Goal: Task Accomplishment & Management: Use online tool/utility

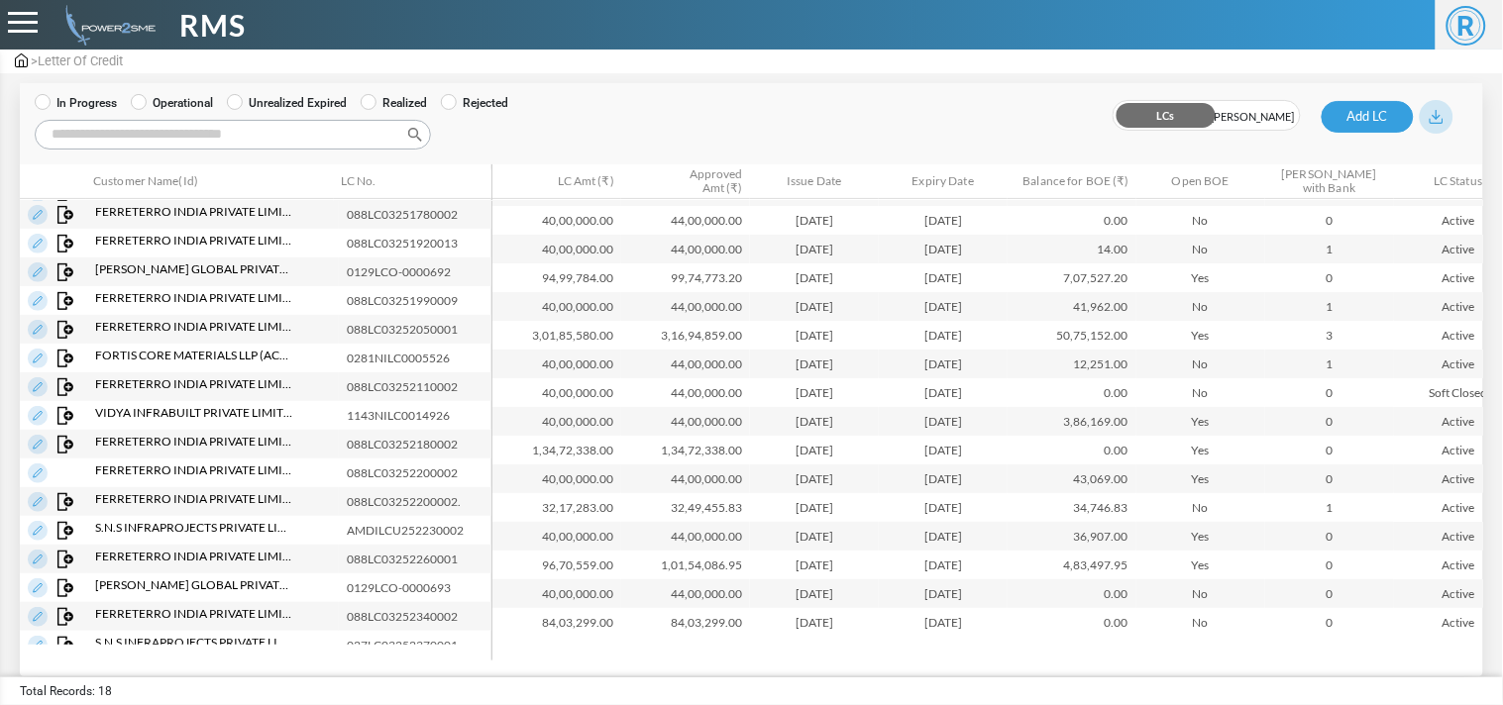
scroll to position [71, 0]
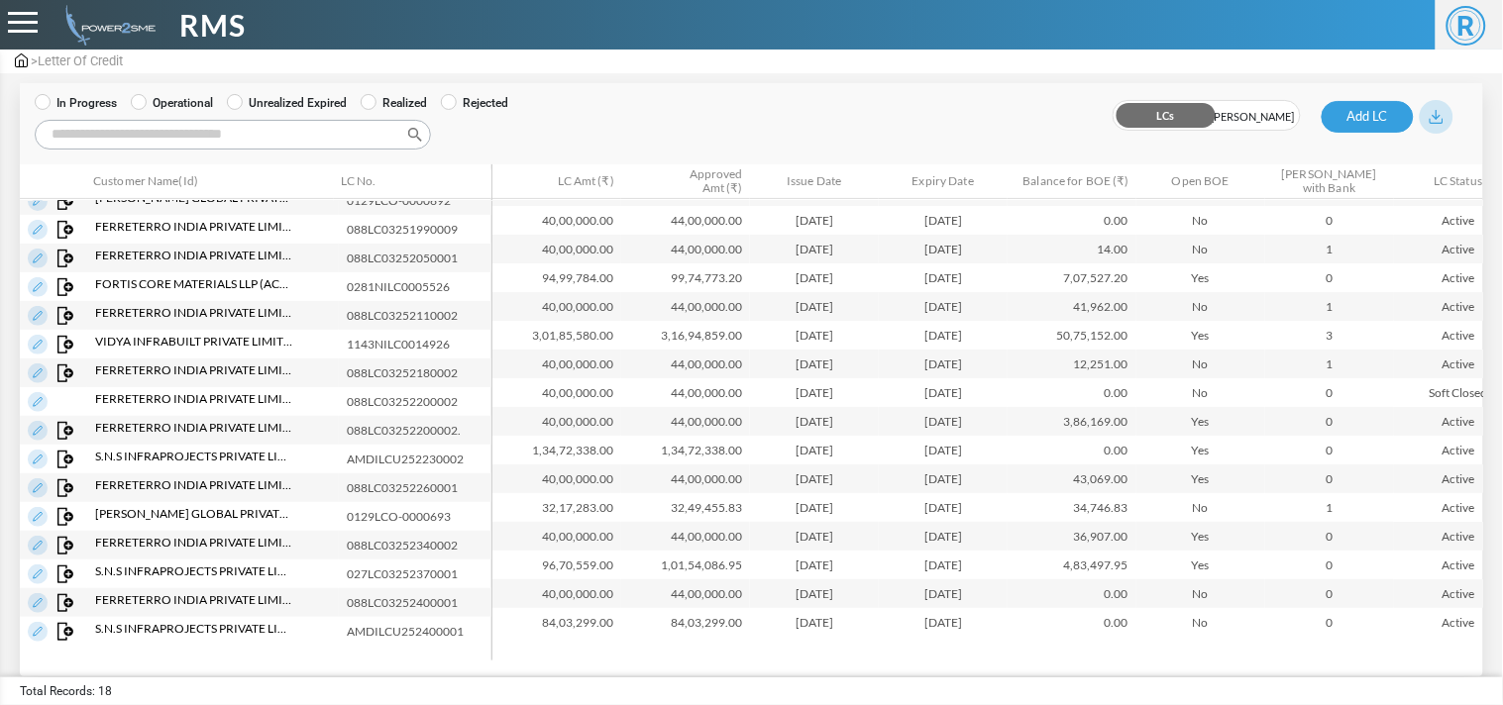
click at [25, 56] on img at bounding box center [21, 60] width 13 height 14
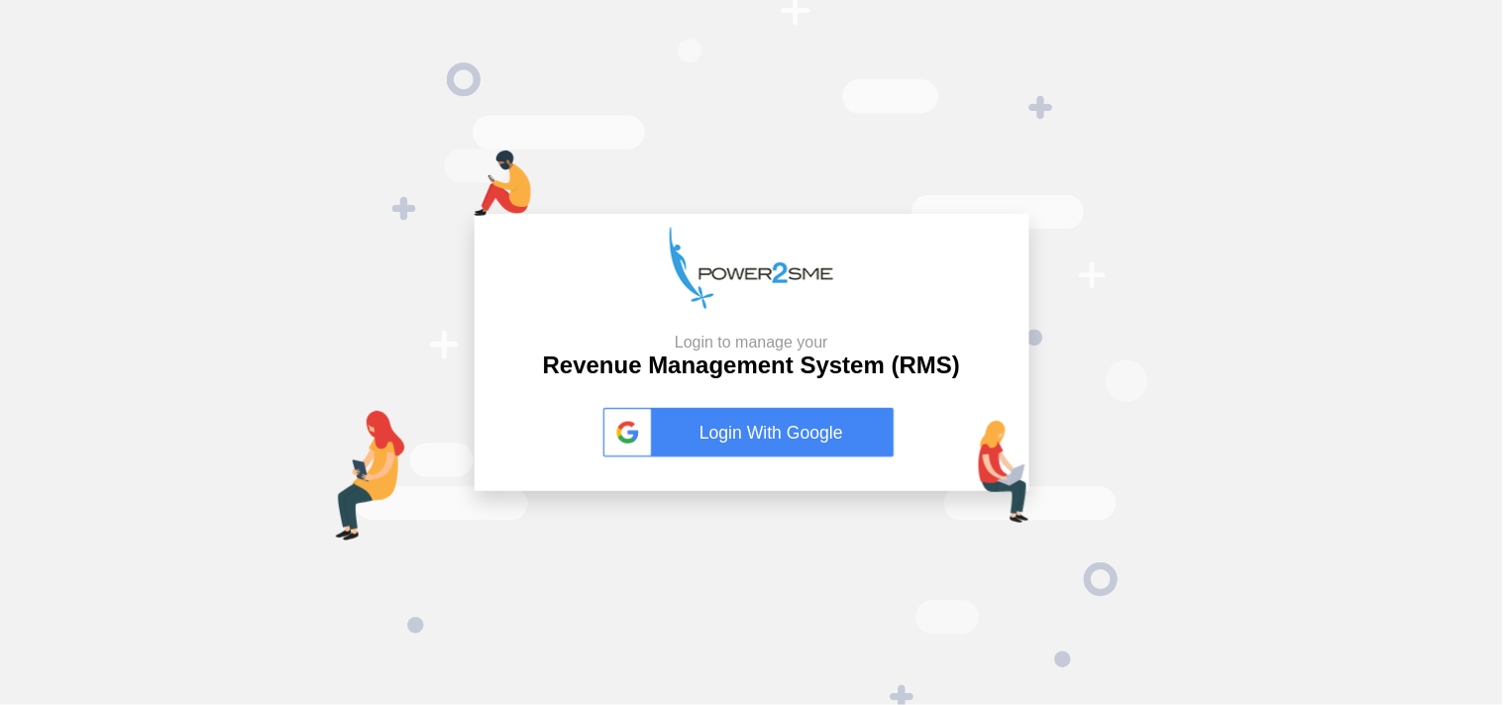
click at [759, 444] on link "Login With Google" at bounding box center [751, 433] width 297 height 50
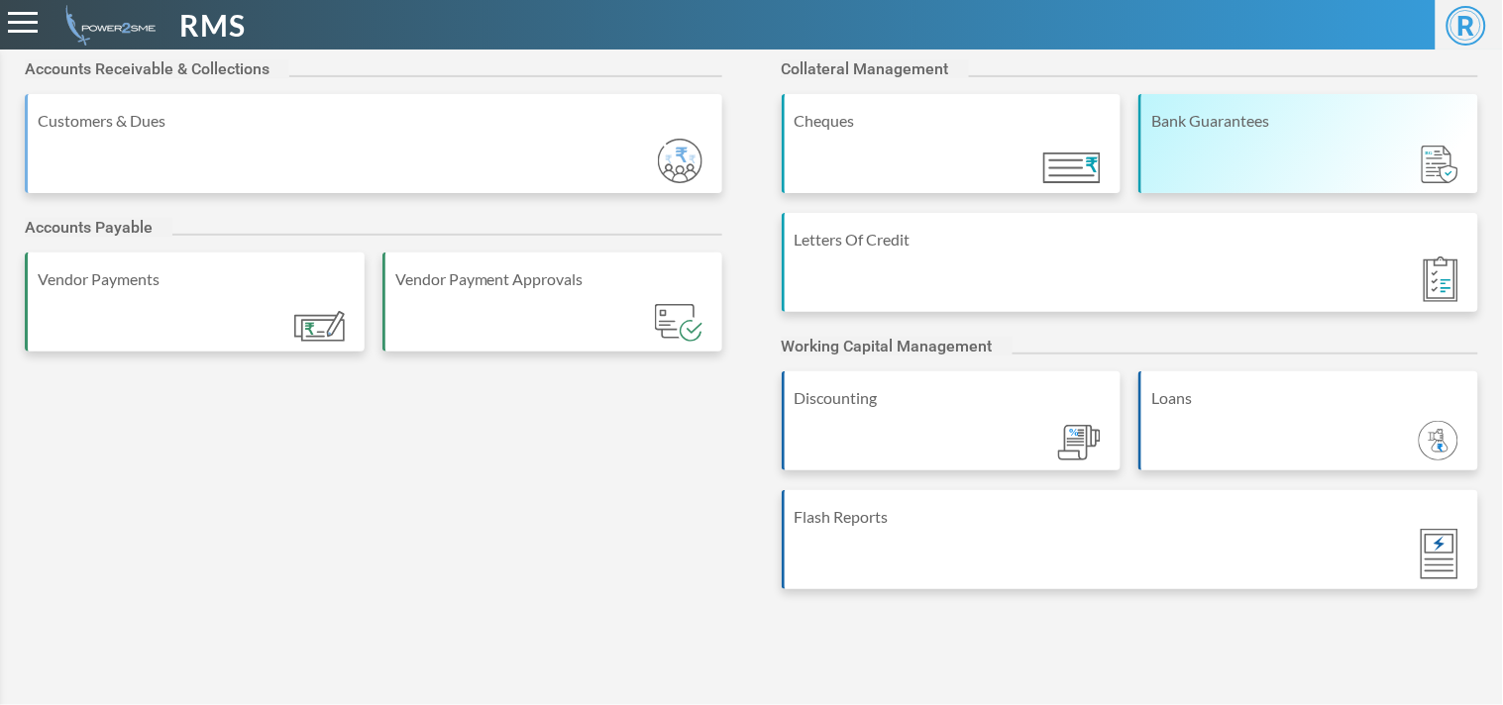
click at [1235, 151] on div "Bank Guarantees" at bounding box center [1308, 143] width 340 height 99
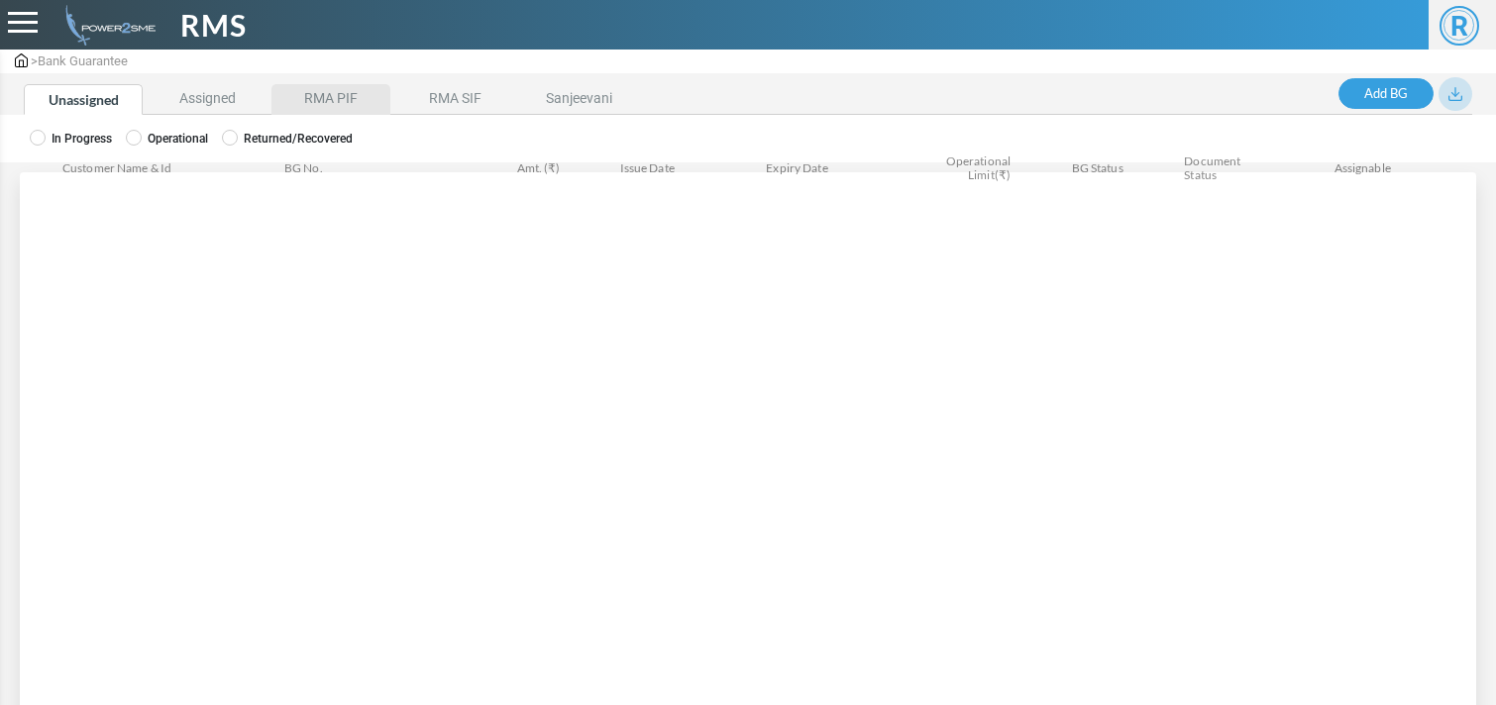
click at [343, 93] on li "RMA PIF" at bounding box center [330, 99] width 119 height 31
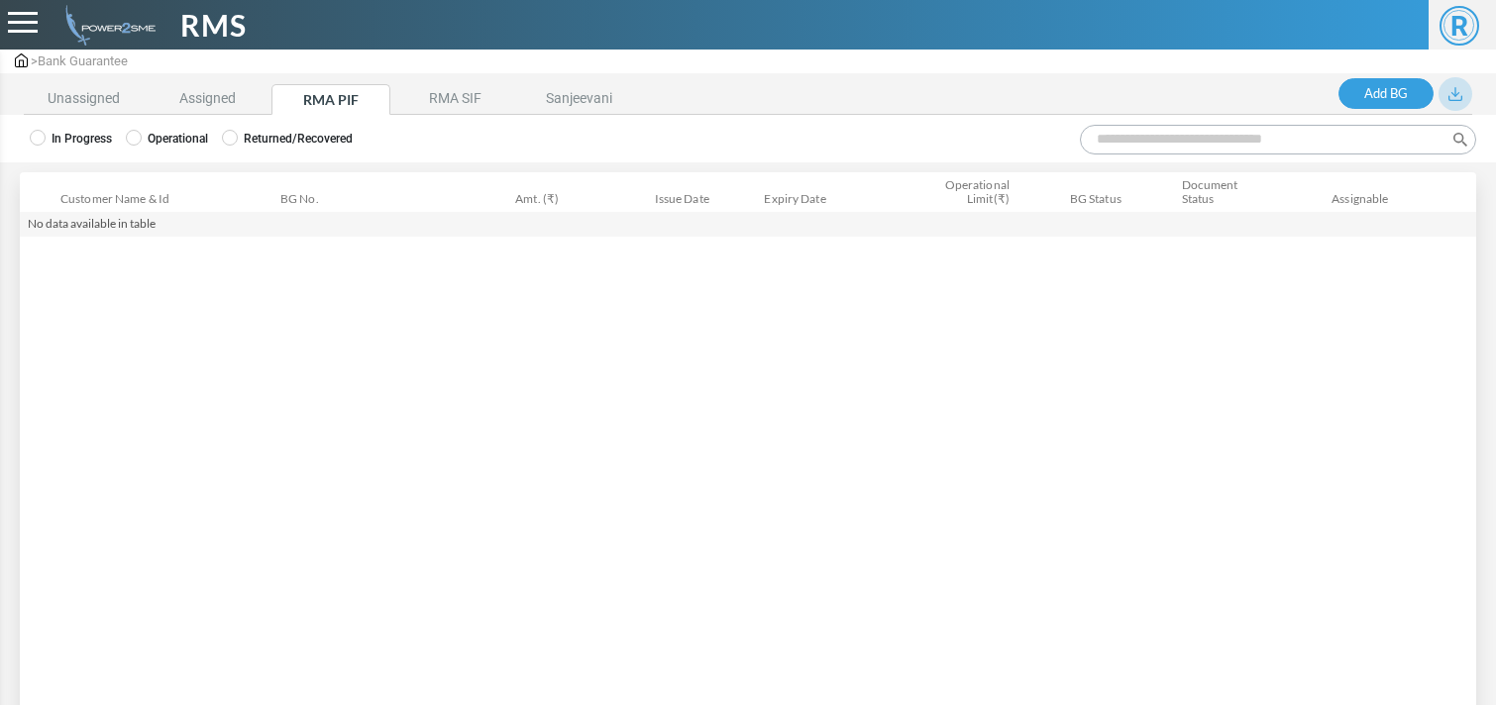
click at [189, 139] on label "Operational" at bounding box center [167, 139] width 82 height 18
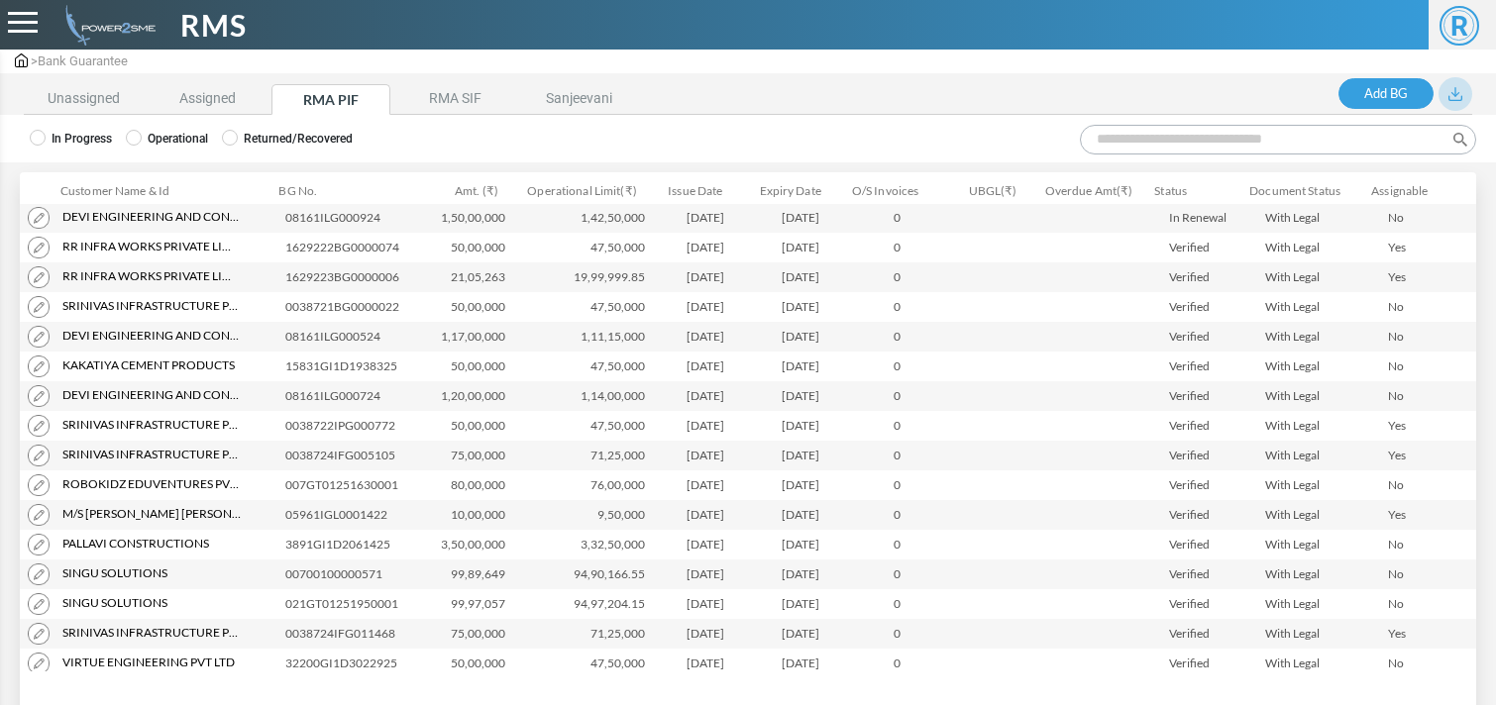
click at [1213, 143] on input "Search:" at bounding box center [1278, 140] width 396 height 30
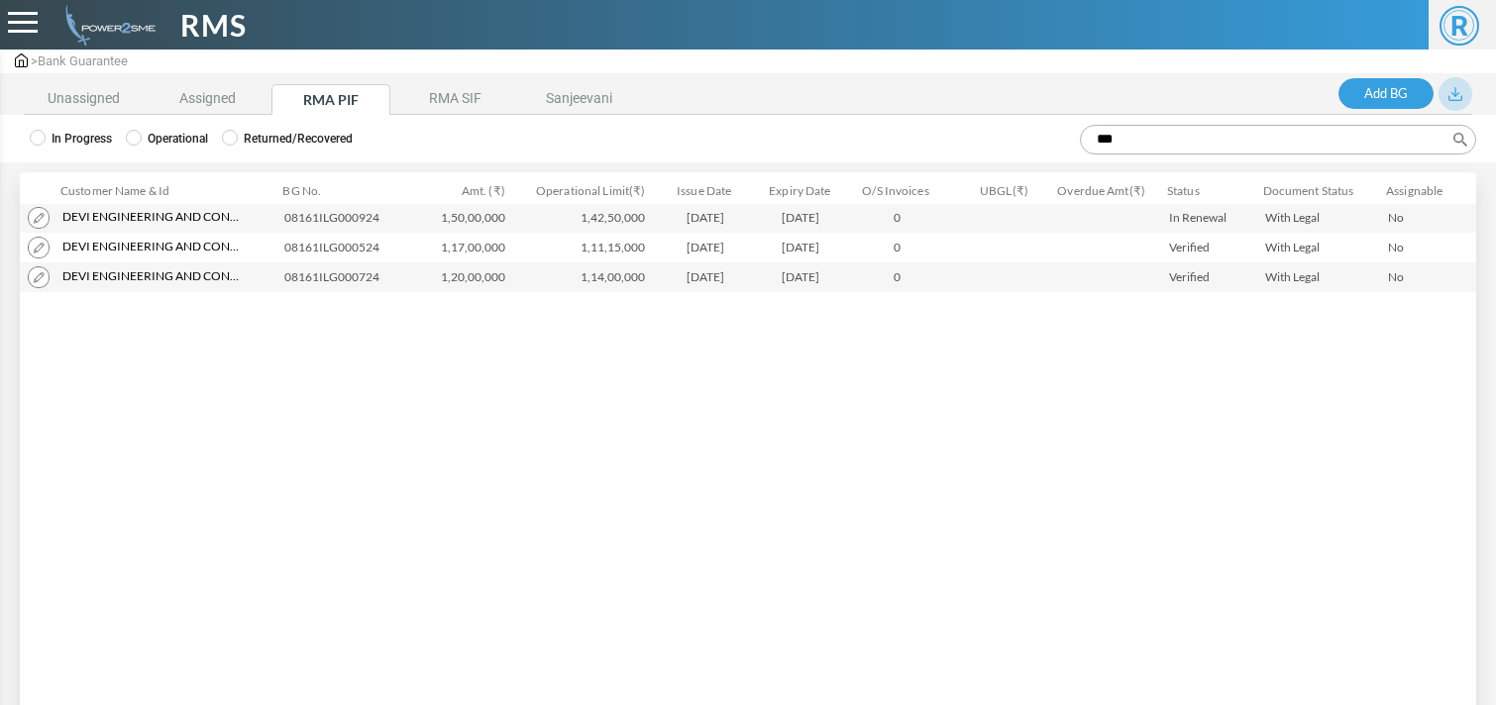
type input "***"
click at [220, 105] on li "Assigned" at bounding box center [207, 99] width 119 height 31
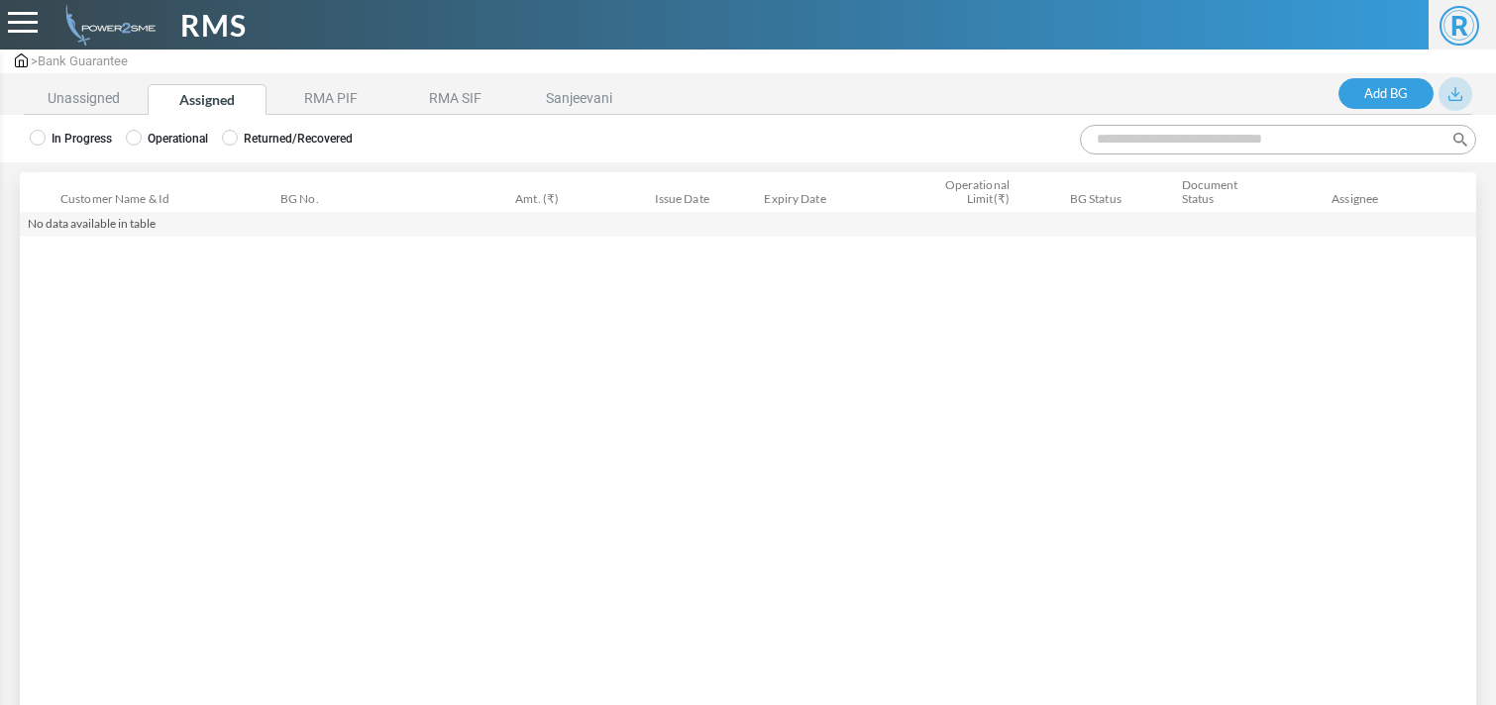
click at [194, 140] on label "Operational" at bounding box center [167, 139] width 82 height 18
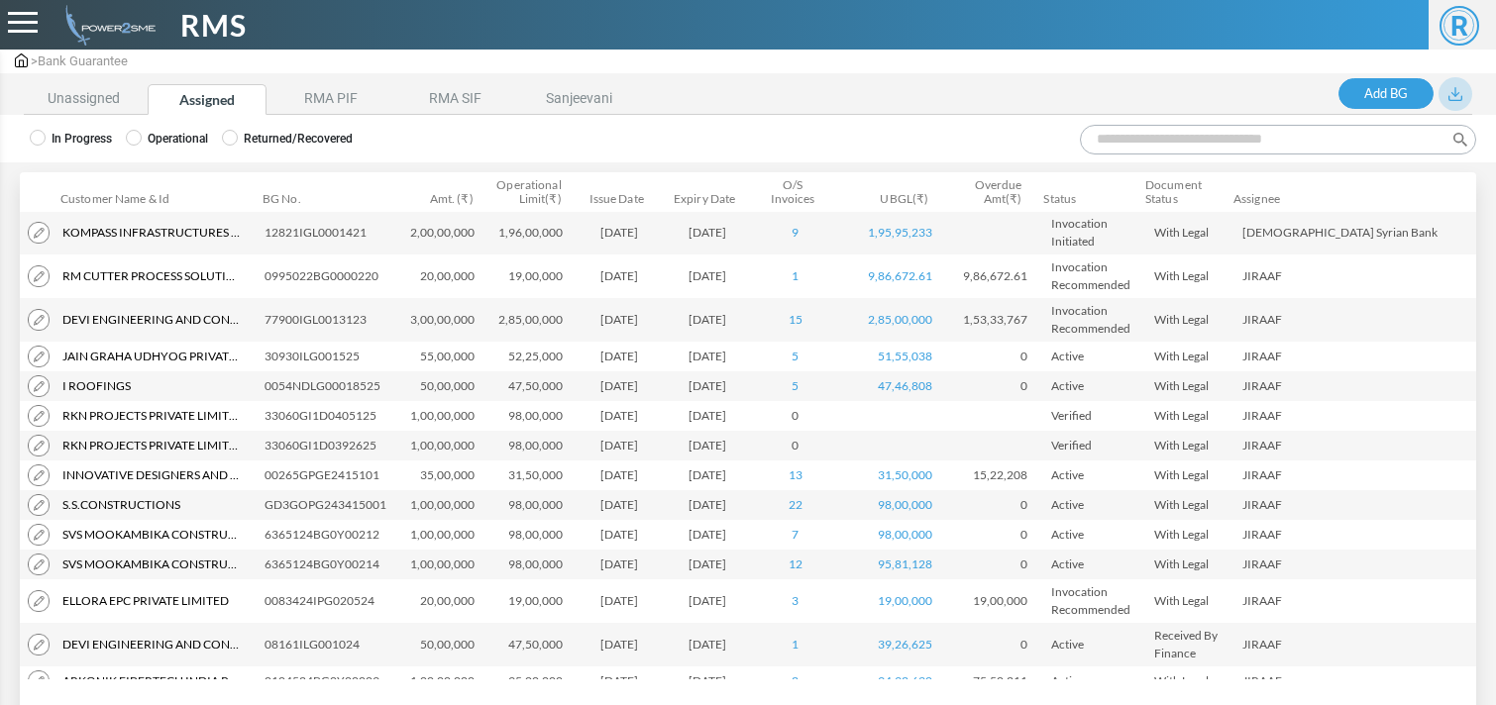
click at [1139, 132] on input "Search:" at bounding box center [1278, 140] width 396 height 30
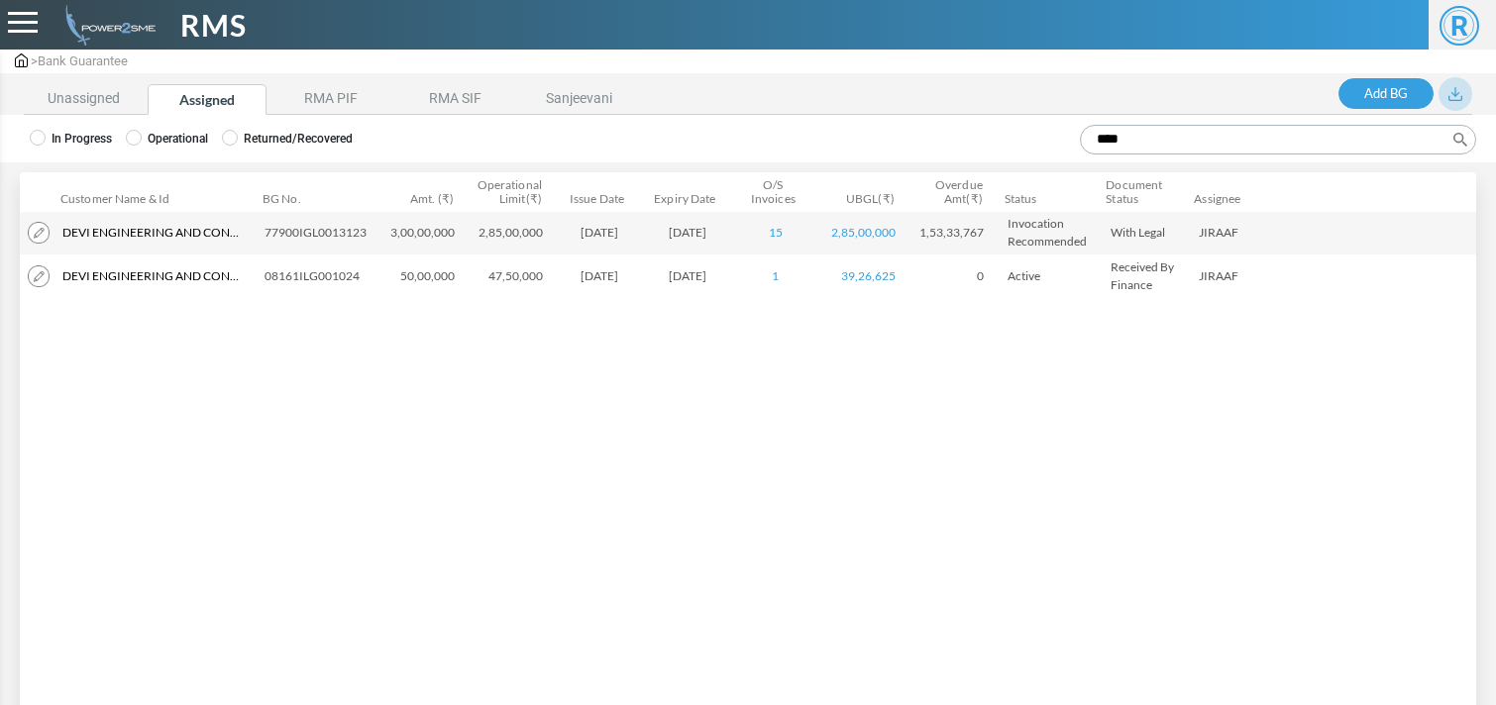
type input "****"
